Goal: Transaction & Acquisition: Purchase product/service

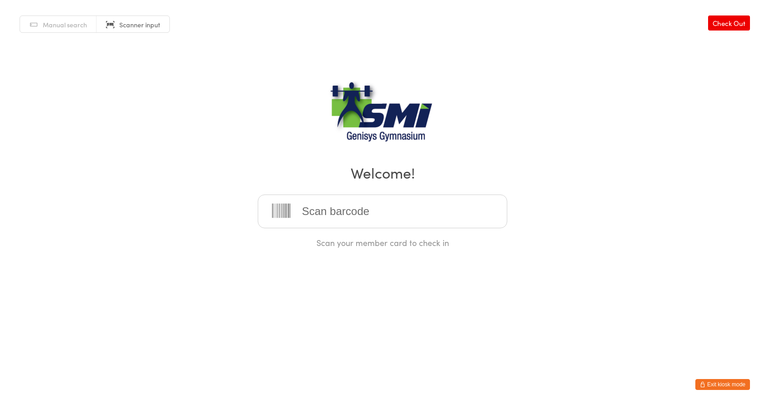
click at [706, 382] on button "Exit kiosk mode" at bounding box center [723, 384] width 55 height 11
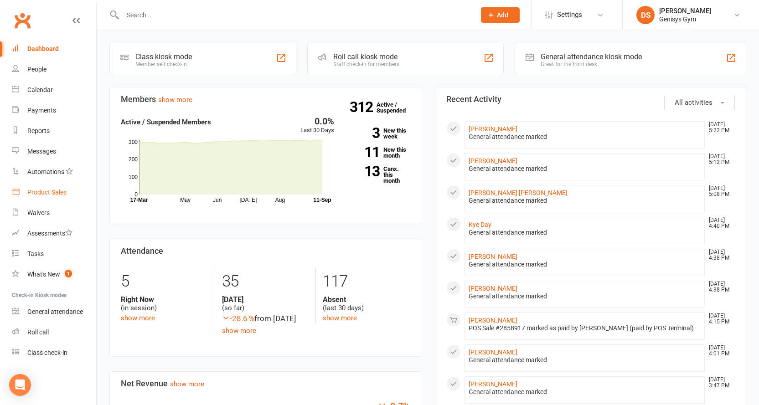
click at [43, 198] on link "Product Sales" at bounding box center [54, 192] width 84 height 21
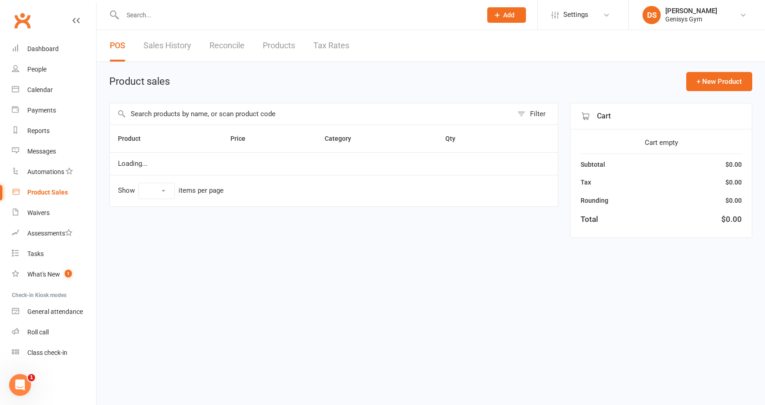
select select "10"
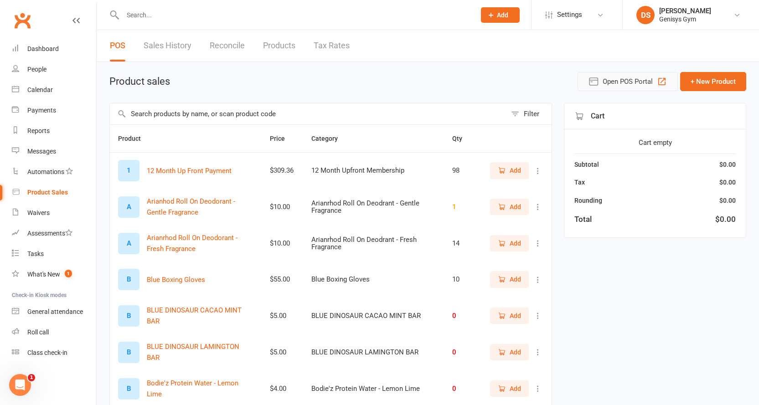
click at [636, 77] on span "Open POS Portal" at bounding box center [627, 81] width 50 height 11
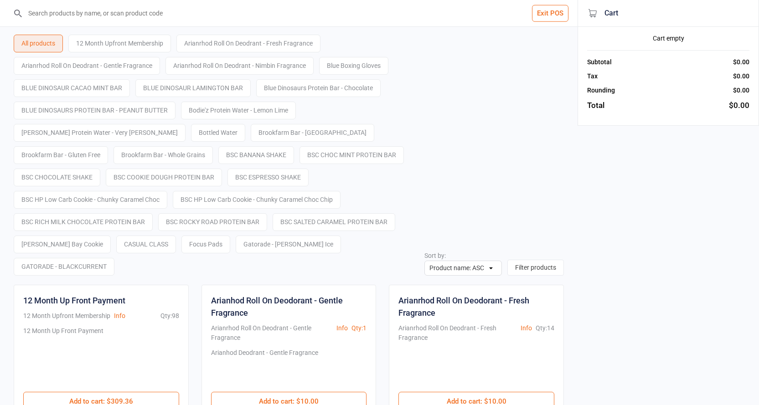
click at [139, 16] on input "search" at bounding box center [294, 13] width 541 height 26
type input "9400581045628"
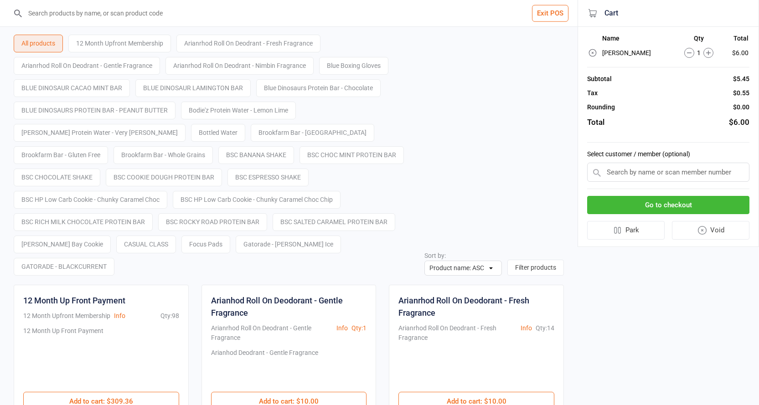
click at [668, 215] on button "Go to checkout" at bounding box center [668, 205] width 162 height 19
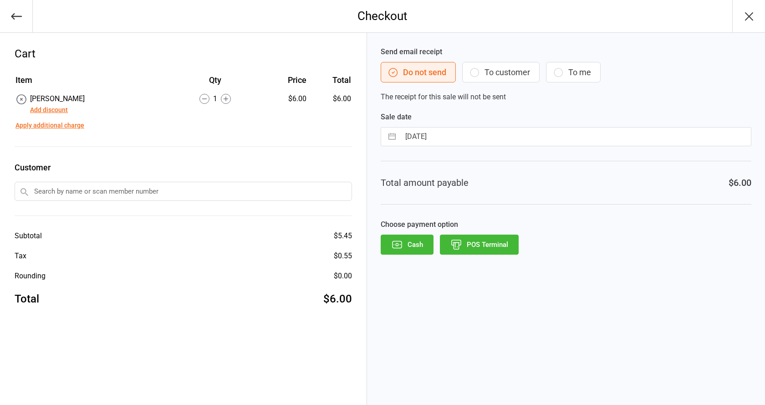
click at [494, 251] on button "POS Terminal" at bounding box center [479, 245] width 79 height 20
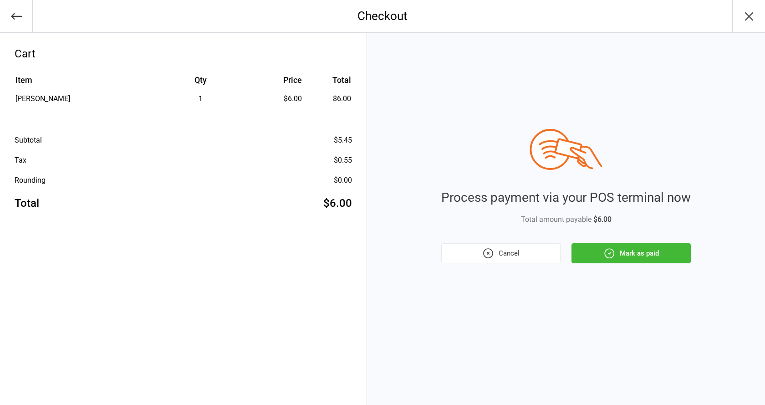
click at [626, 253] on button "Mark as paid" at bounding box center [631, 253] width 119 height 20
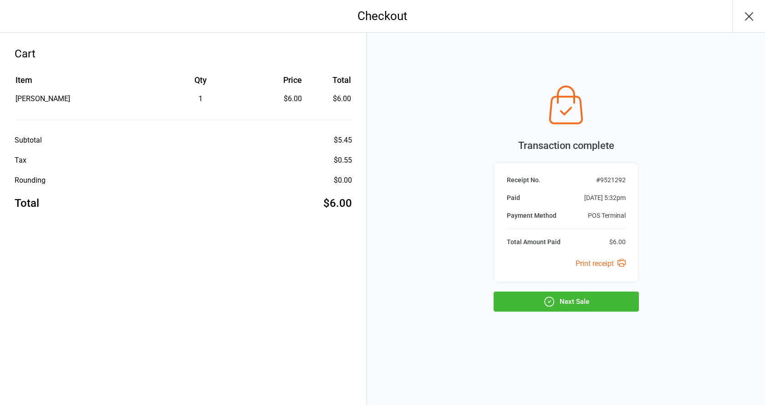
click at [546, 311] on button "Next Sale" at bounding box center [566, 302] width 145 height 20
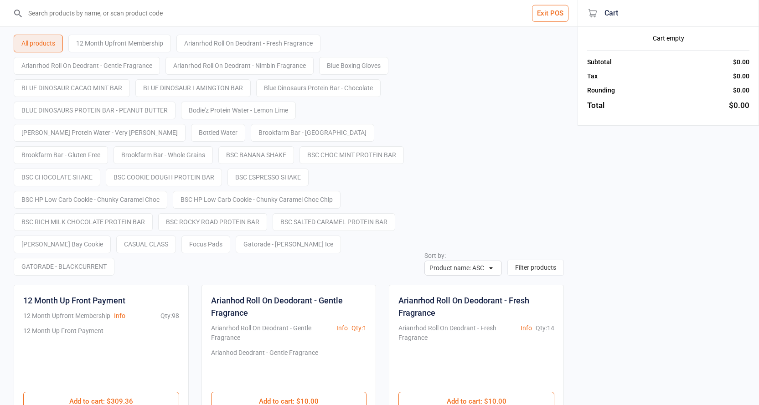
click at [554, 14] on button "Exit POS" at bounding box center [550, 13] width 36 height 17
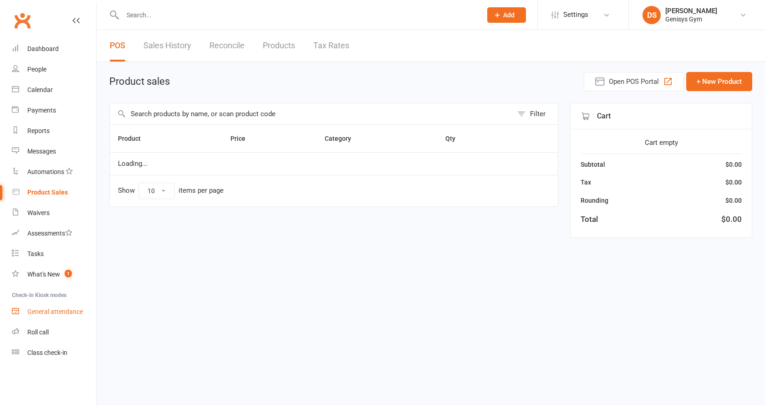
click at [46, 311] on div "General attendance" at bounding box center [55, 311] width 56 height 7
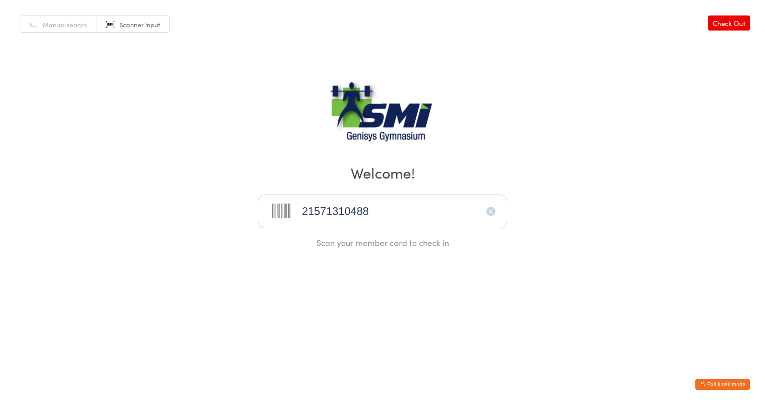
type input "21571310488"
type input "21571311032"
type input "21571310465"
